Goal: Ask a question

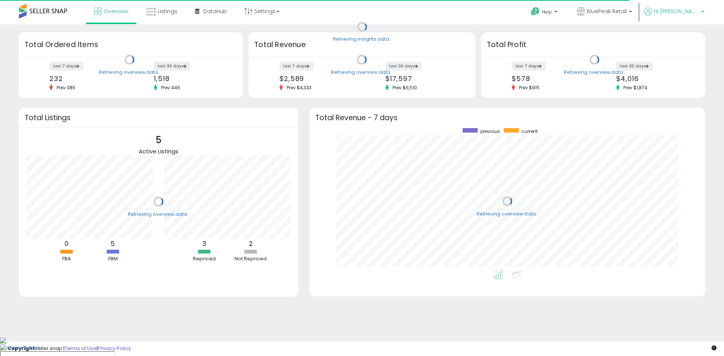
click at [684, 13] on span "Hi [PERSON_NAME]" at bounding box center [676, 12] width 45 height 8
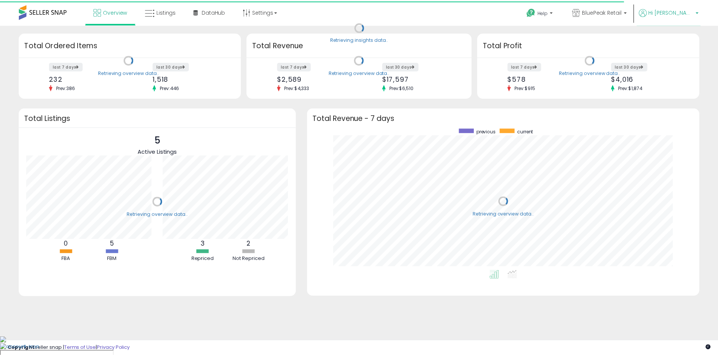
scroll to position [142, 377]
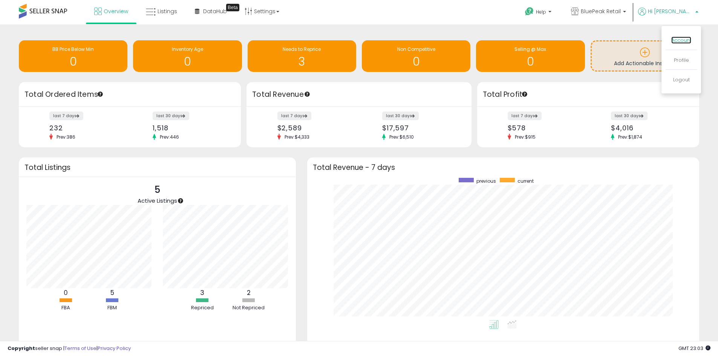
click at [680, 40] on link "Account" at bounding box center [681, 40] width 20 height 7
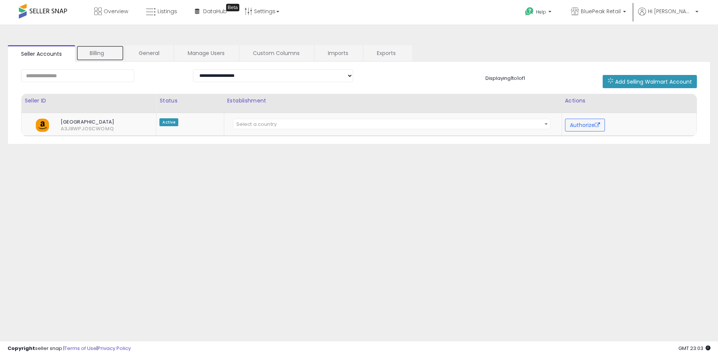
click at [101, 54] on link "Billing" at bounding box center [100, 53] width 48 height 16
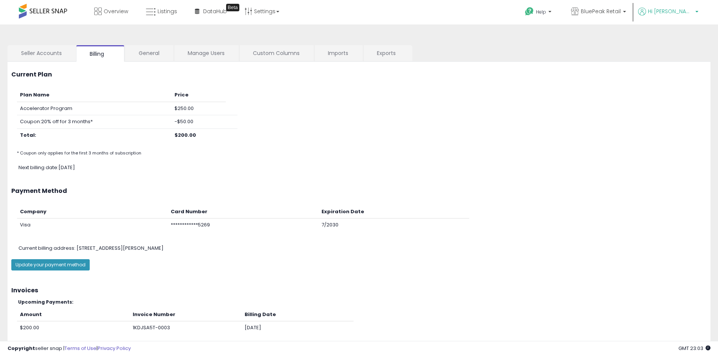
click at [646, 8] on icon at bounding box center [642, 12] width 8 height 8
click at [683, 59] on link "Profile" at bounding box center [681, 60] width 15 height 7
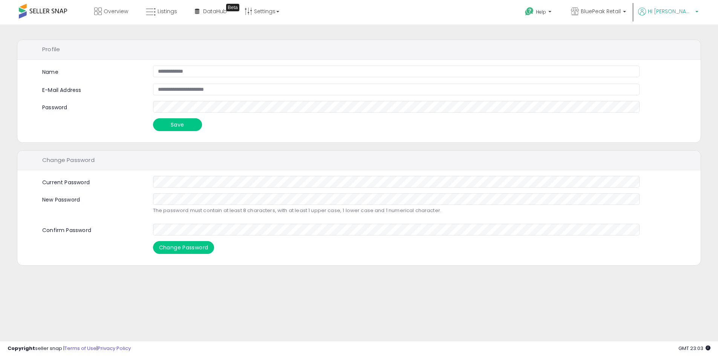
click at [679, 18] on link "Hi [PERSON_NAME]" at bounding box center [668, 16] width 60 height 17
click at [681, 40] on link "Account" at bounding box center [681, 40] width 20 height 7
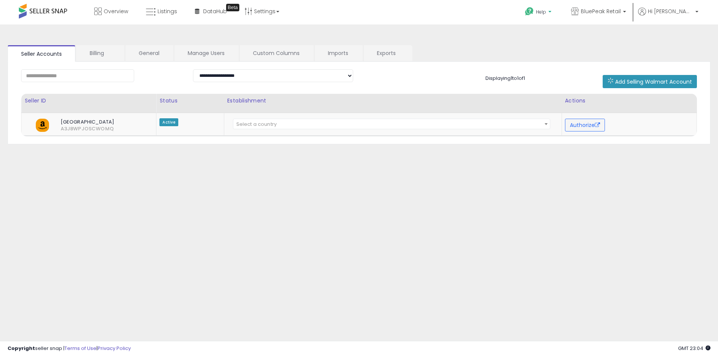
click at [551, 13] on b at bounding box center [549, 13] width 3 height 5
click at [576, 44] on li "Contact Support" at bounding box center [548, 40] width 56 height 19
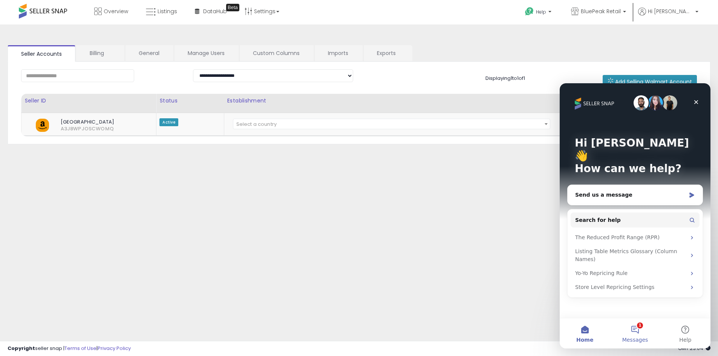
click at [637, 333] on button "1 Messages" at bounding box center [635, 333] width 50 height 30
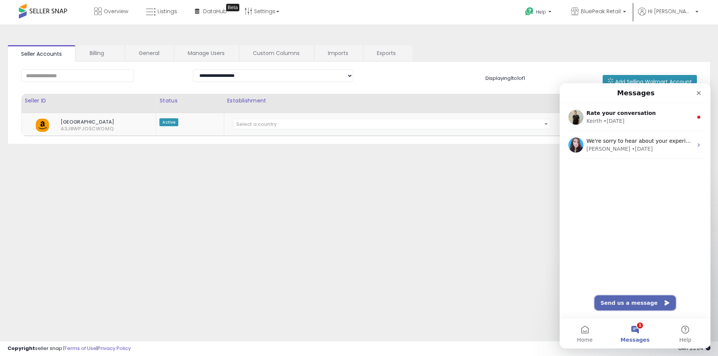
click at [636, 308] on button "Send us a message" at bounding box center [634, 302] width 81 height 15
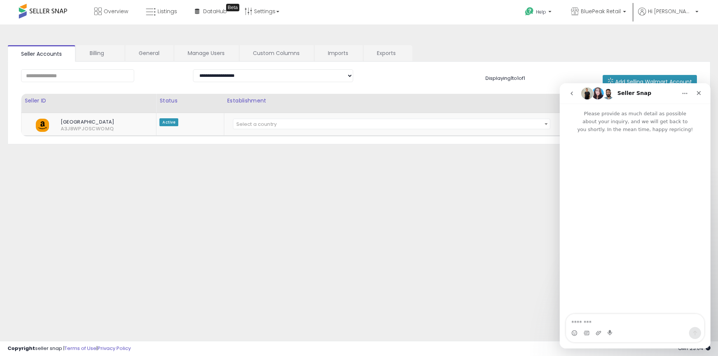
click at [631, 315] on textarea "Message…" at bounding box center [635, 320] width 138 height 13
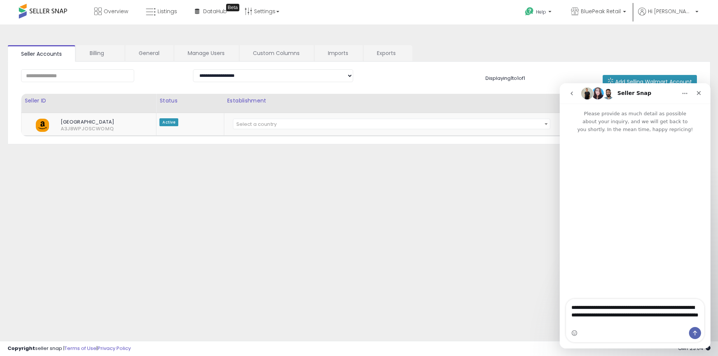
type textarea "**********"
